Goal: Task Accomplishment & Management: Complete application form

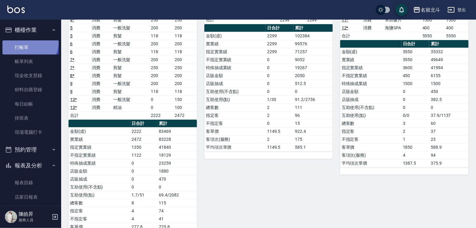
click at [28, 43] on link "打帳單" at bounding box center [30, 47] width 56 height 14
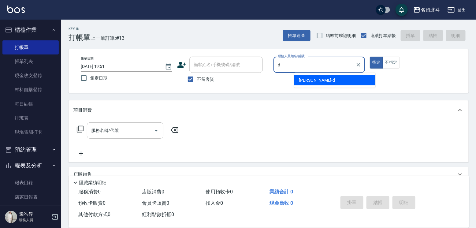
type input "[PERSON_NAME] -d"
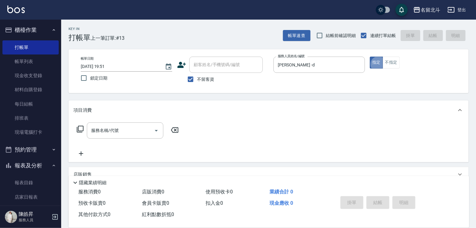
type button "true"
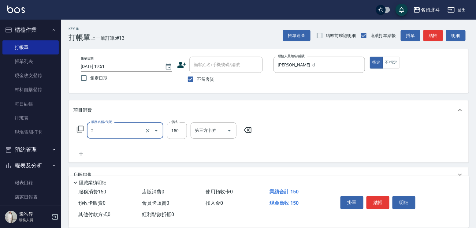
type input "一般洗髮(2)"
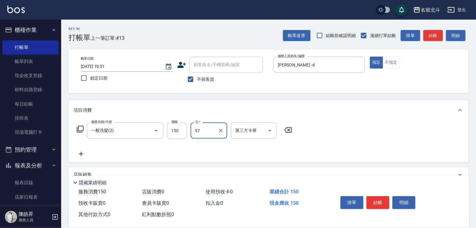
type input "[PERSON_NAME]-57"
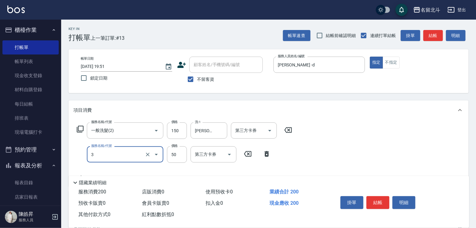
type input "精油(3)"
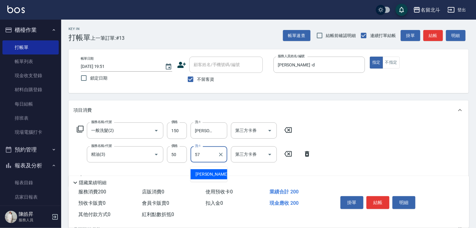
type input "[PERSON_NAME]-57"
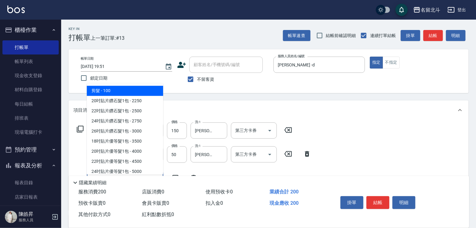
type input "剪髮(1)"
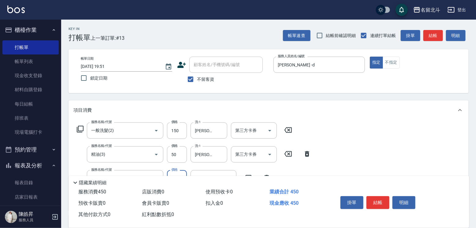
type input "250"
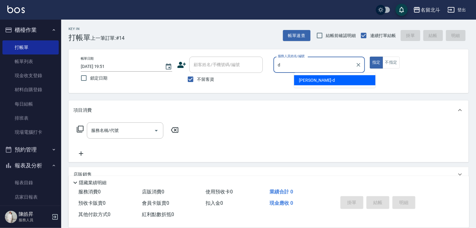
type input "[PERSON_NAME] -d"
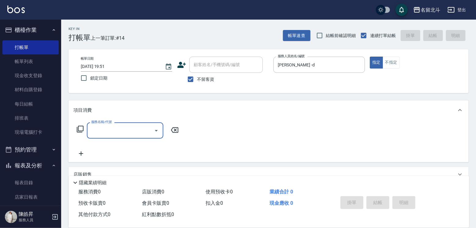
type input "1"
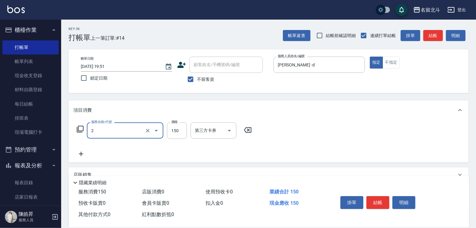
type input "一般洗髮(2)"
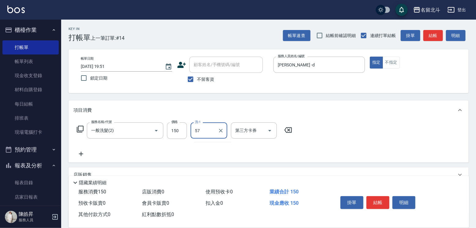
type input "[PERSON_NAME]-57"
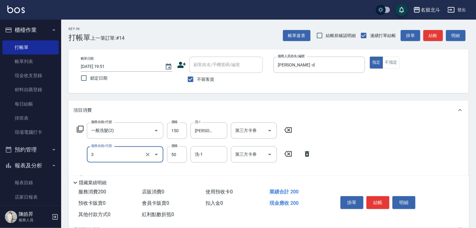
type input "精油(3)"
type input "100"
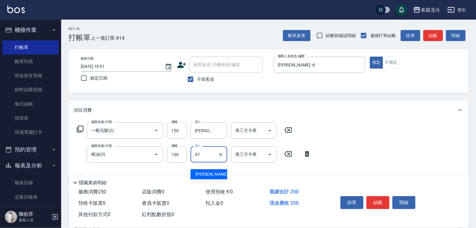
type input "[PERSON_NAME]-57"
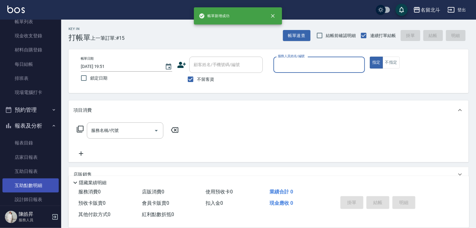
scroll to position [103, 0]
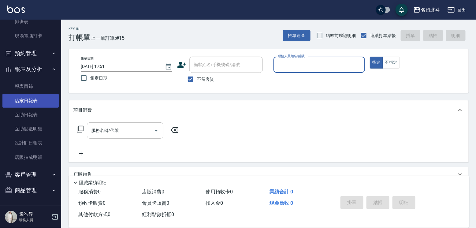
click at [32, 99] on link "店家日報表" at bounding box center [30, 101] width 56 height 14
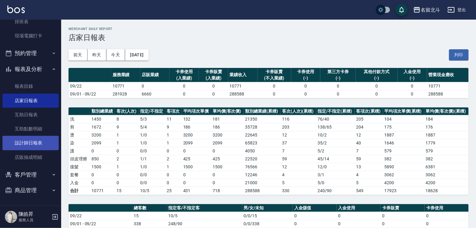
click at [34, 140] on link "設計師日報表" at bounding box center [30, 143] width 56 height 14
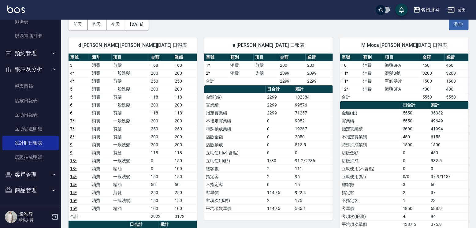
scroll to position [11, 0]
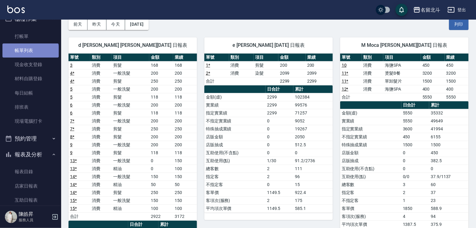
click at [30, 53] on link "帳單列表" at bounding box center [30, 50] width 56 height 14
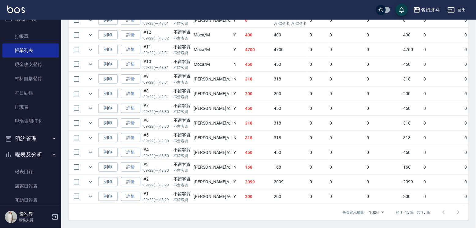
scroll to position [184, 0]
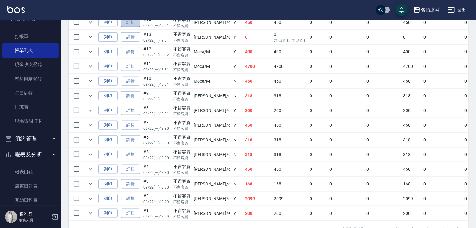
click at [140, 27] on link "詳情" at bounding box center [131, 22] width 20 height 9
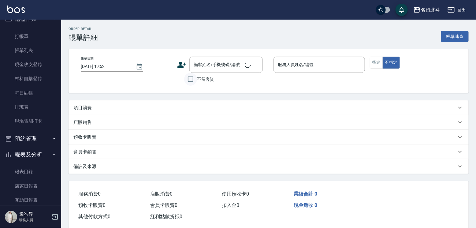
type input "[DATE] 19:51"
checkbox input "true"
type input "[PERSON_NAME] -d"
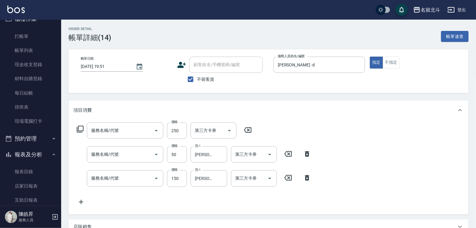
type input "剪髮(1)"
type input "精油(3)"
type input "一般洗髮(2)"
click at [230, 133] on icon "Open" at bounding box center [229, 130] width 7 height 7
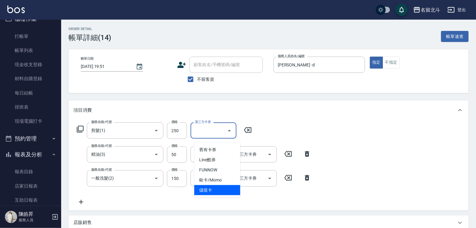
click at [211, 189] on span "儲值卡" at bounding box center [217, 190] width 46 height 10
type input "儲值卡"
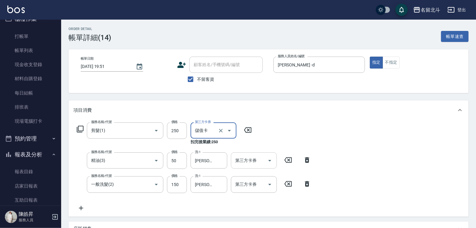
click at [268, 162] on icon "Open" at bounding box center [269, 161] width 3 height 2
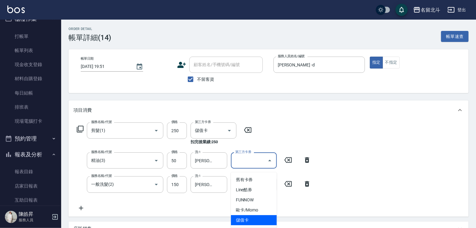
click at [248, 219] on span "儲值卡" at bounding box center [254, 220] width 46 height 10
type input "儲值卡"
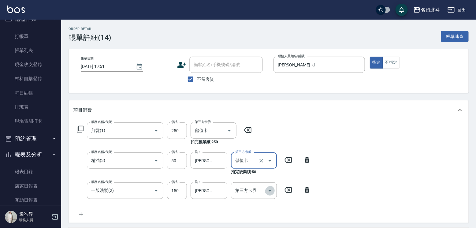
drag, startPoint x: 266, startPoint y: 195, endPoint x: 263, endPoint y: 204, distance: 9.7
click at [266, 194] on icon "Open" at bounding box center [269, 190] width 7 height 7
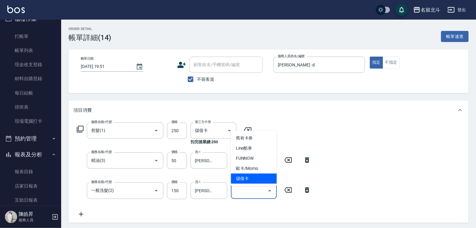
click at [260, 178] on span "儲值卡" at bounding box center [254, 178] width 46 height 10
type input "儲值卡"
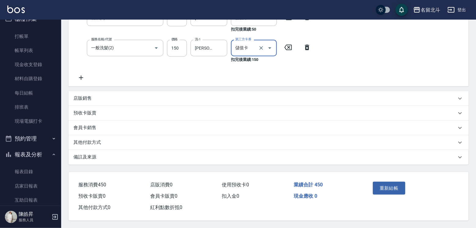
scroll to position [162, 0]
click at [399, 182] on button "重新結帳" at bounding box center [389, 188] width 32 height 13
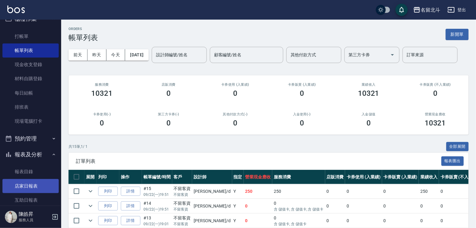
scroll to position [103, 0]
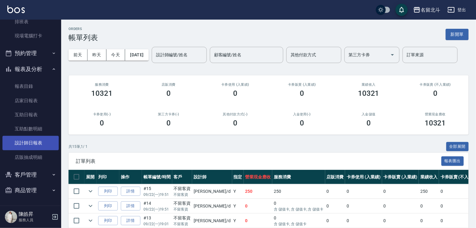
click at [35, 142] on link "設計師日報表" at bounding box center [30, 143] width 56 height 14
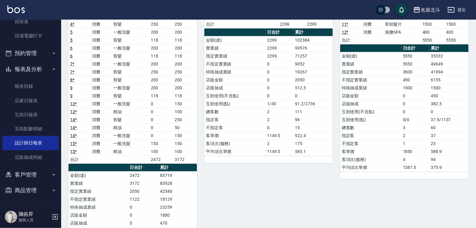
scroll to position [61, 0]
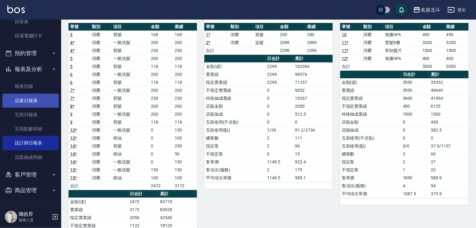
click at [36, 98] on link "店家日報表" at bounding box center [30, 101] width 56 height 14
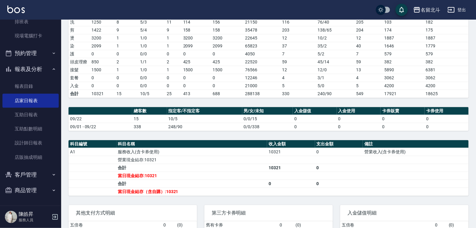
scroll to position [143, 0]
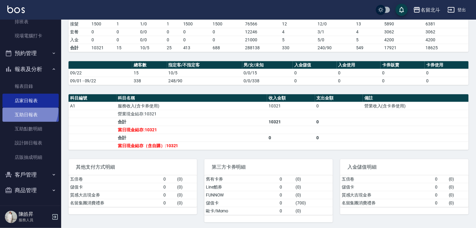
click at [25, 108] on link "互助日報表" at bounding box center [30, 115] width 56 height 14
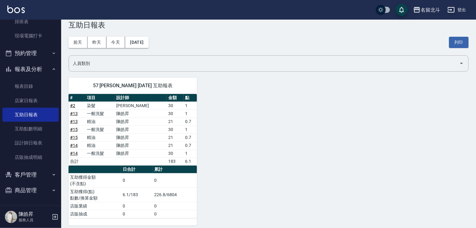
scroll to position [17, 0]
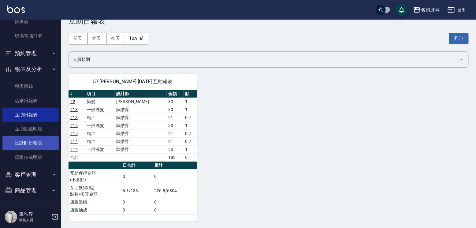
click at [33, 136] on link "設計師日報表" at bounding box center [30, 143] width 56 height 14
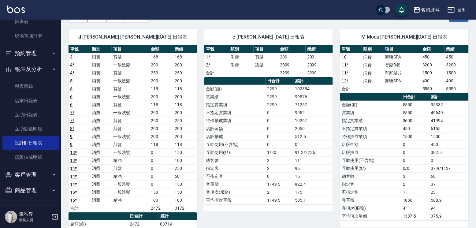
scroll to position [36, 0]
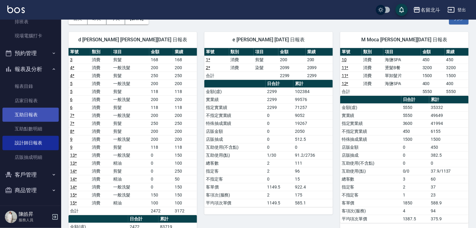
click at [30, 113] on link "互助日報表" at bounding box center [30, 115] width 56 height 14
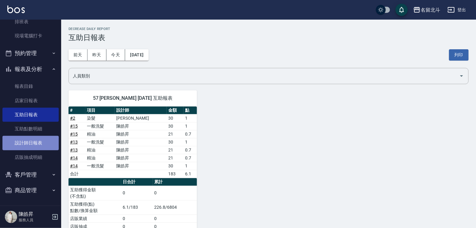
click at [40, 136] on link "設計師日報表" at bounding box center [30, 143] width 56 height 14
